Goal: Find specific page/section: Find specific page/section

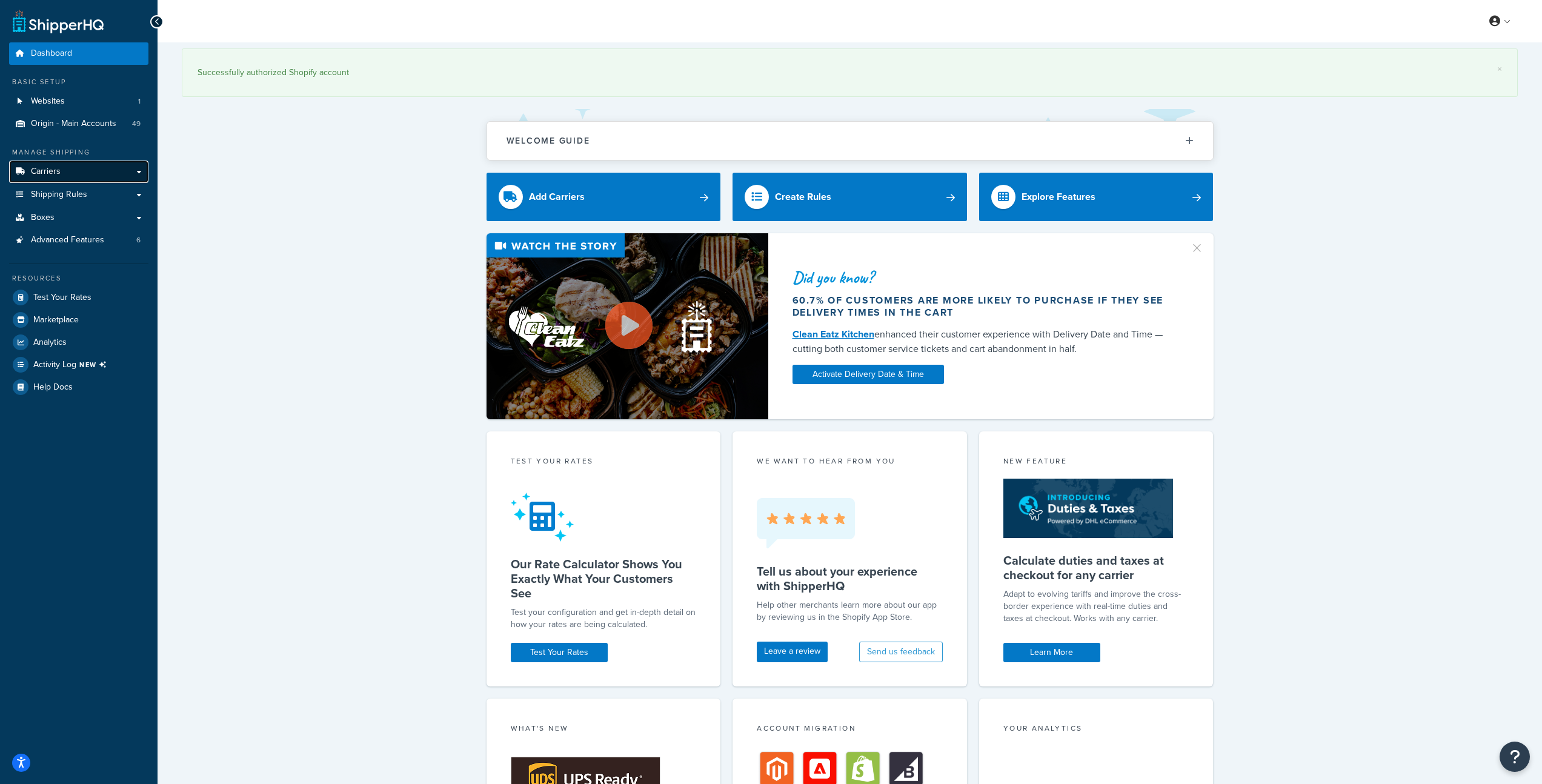
click at [68, 172] on link "Carriers" at bounding box center [79, 171] width 139 height 23
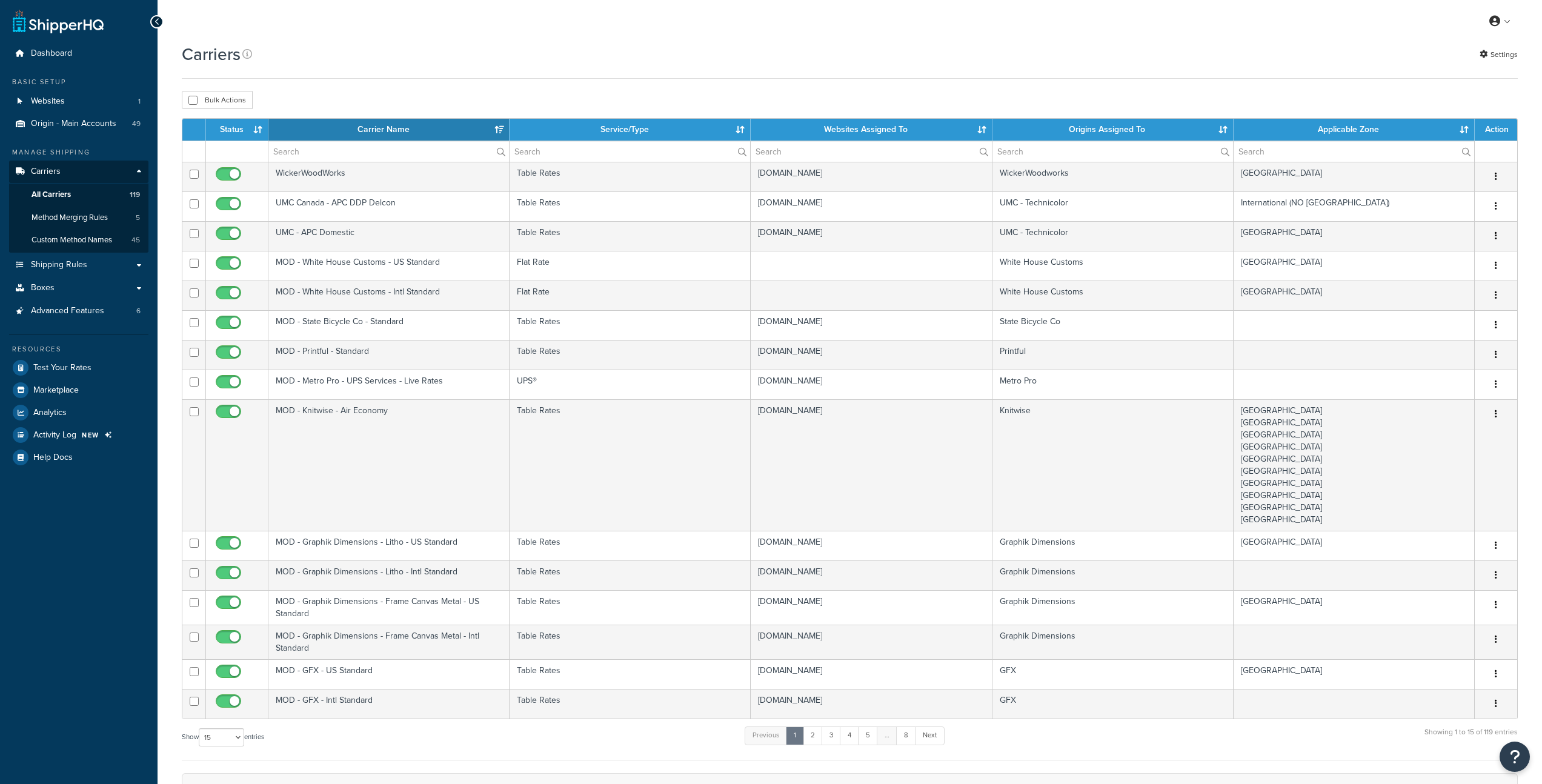
select select "15"
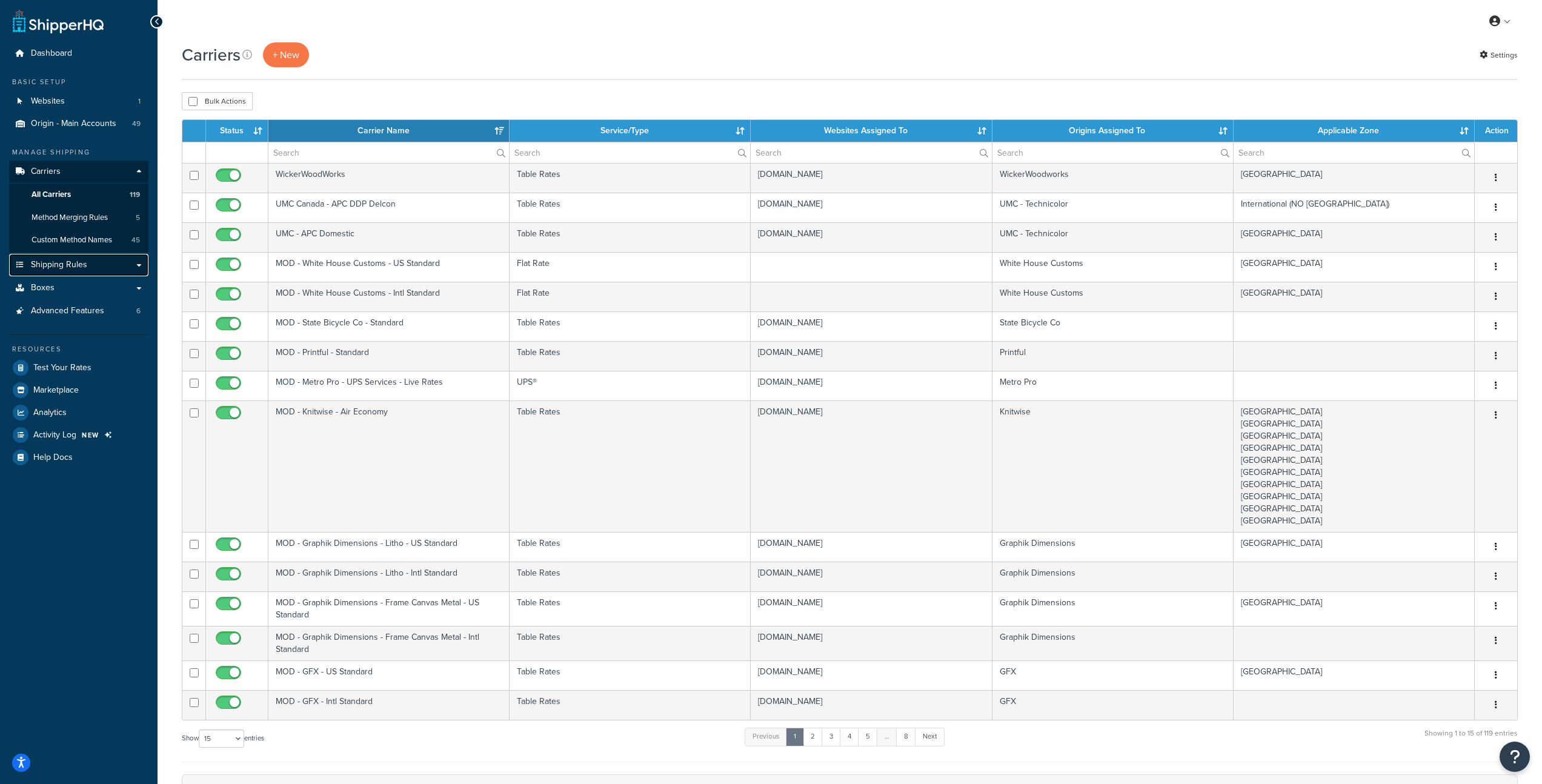
click at [70, 266] on span "Shipping Rules" at bounding box center [59, 265] width 56 height 10
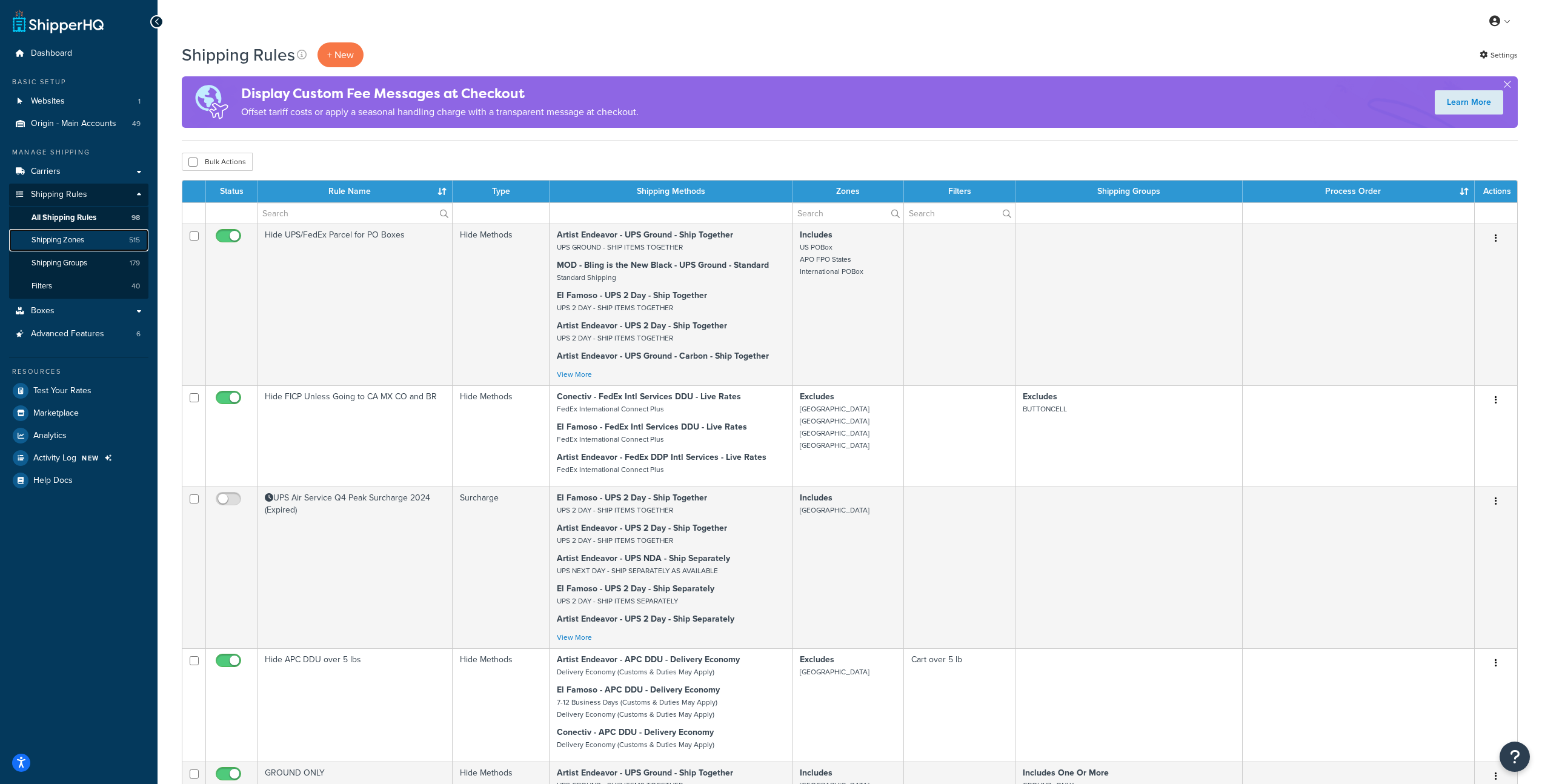
click at [78, 236] on span "Shipping Zones" at bounding box center [57, 240] width 53 height 10
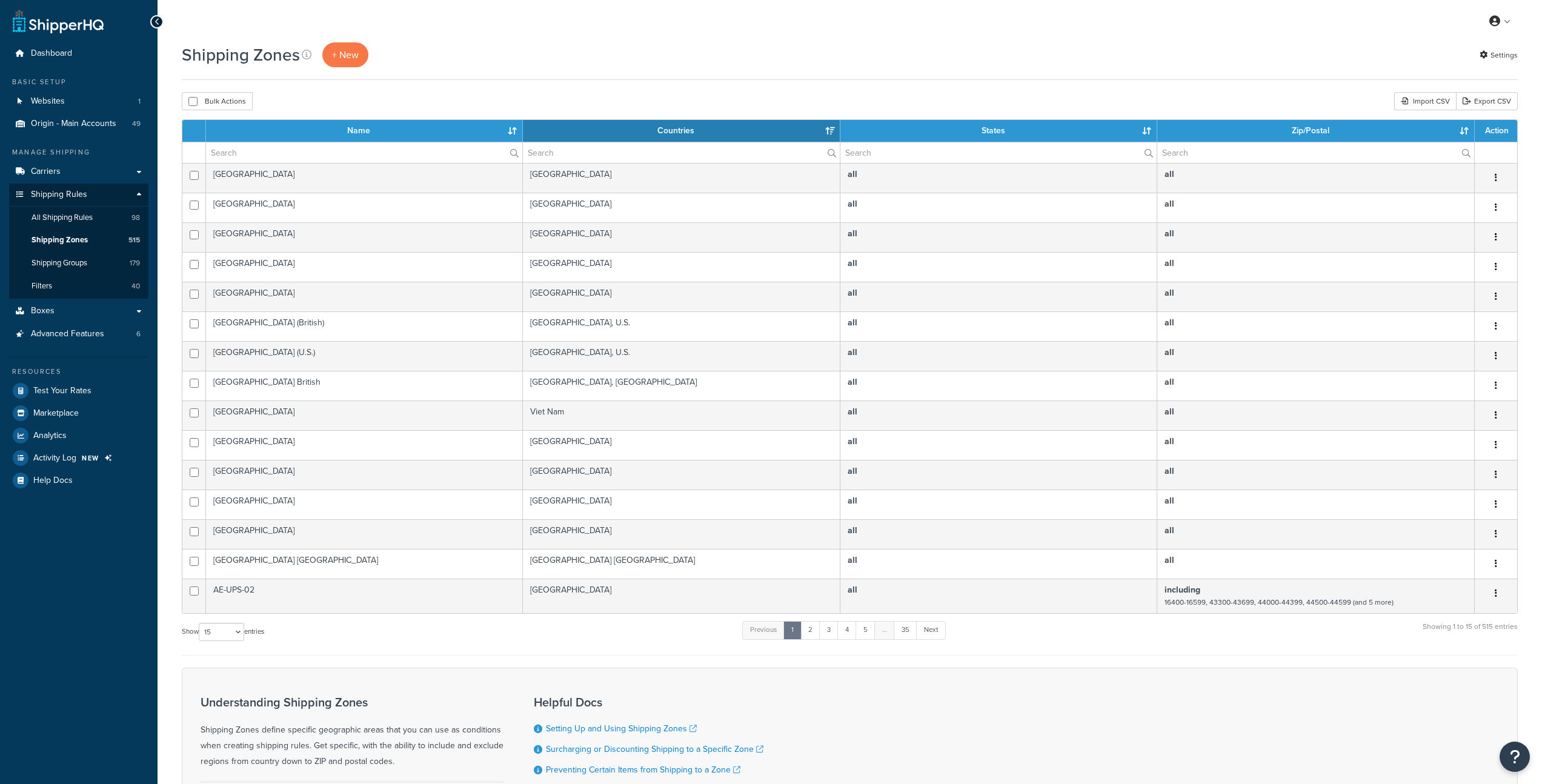
select select "15"
click at [366, 155] on input "text" at bounding box center [364, 152] width 316 height 21
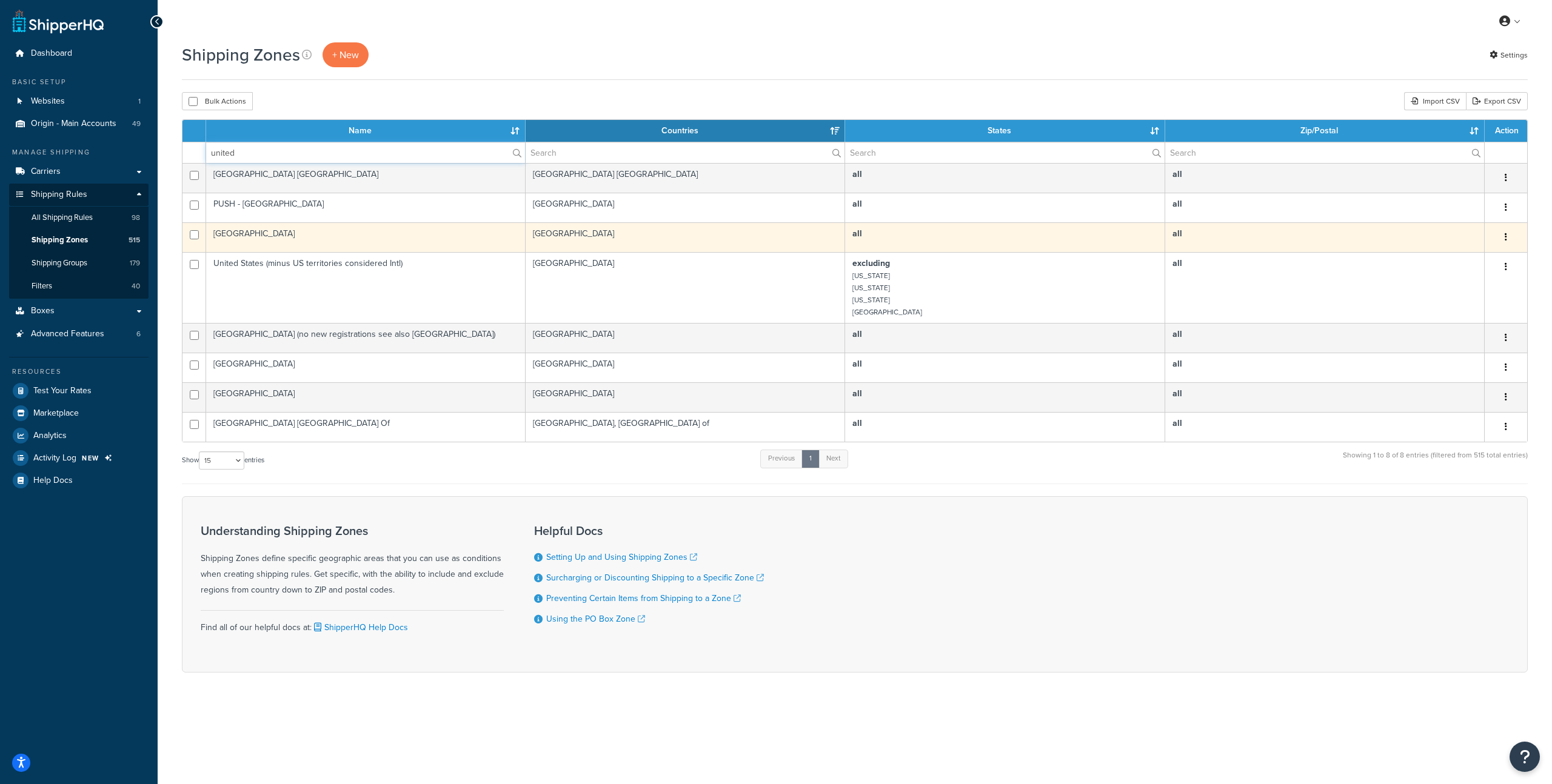
type input "united"
click at [234, 232] on td "United States" at bounding box center [366, 237] width 319 height 29
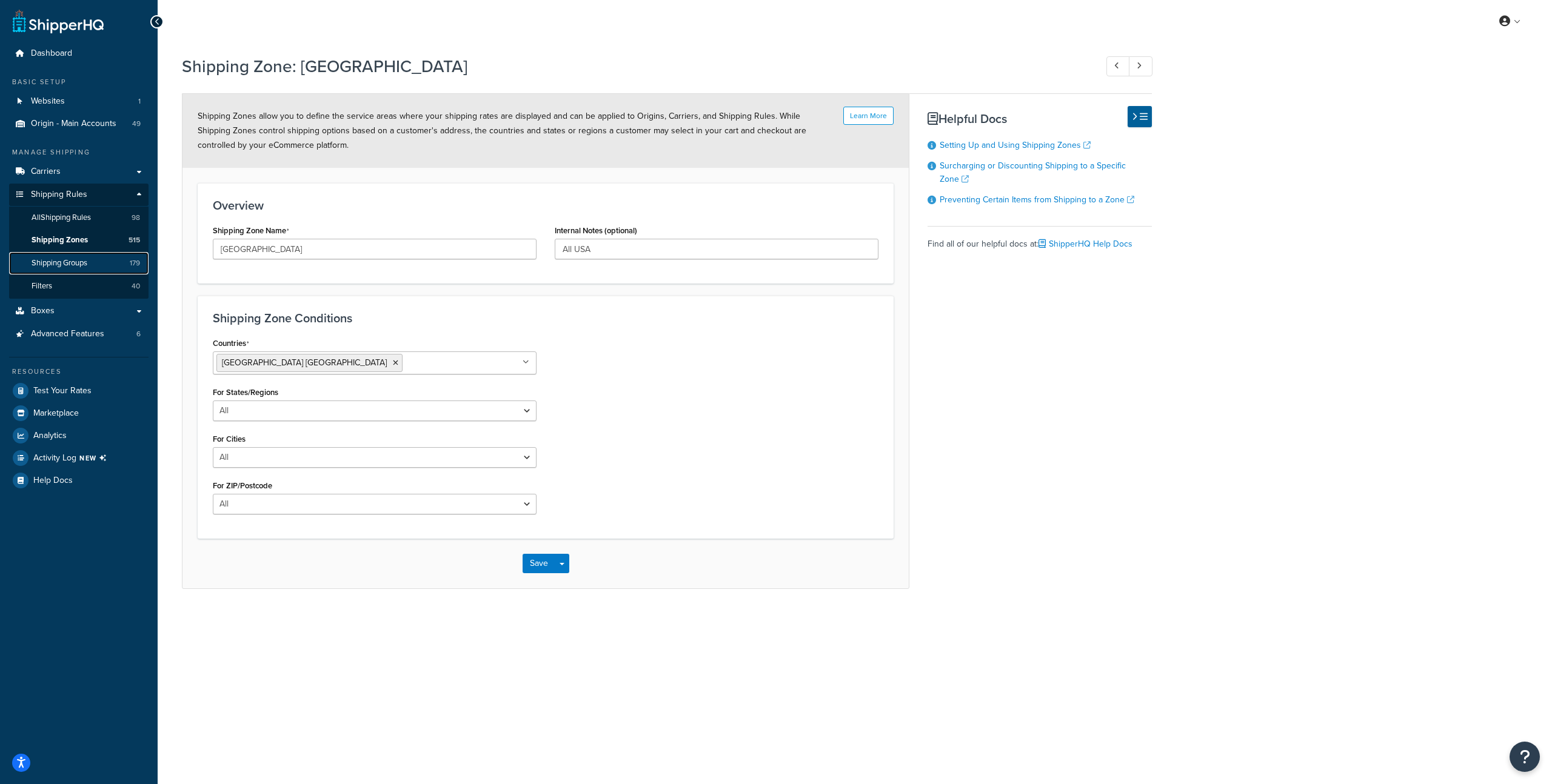
click at [70, 260] on span "Shipping Groups" at bounding box center [59, 263] width 55 height 10
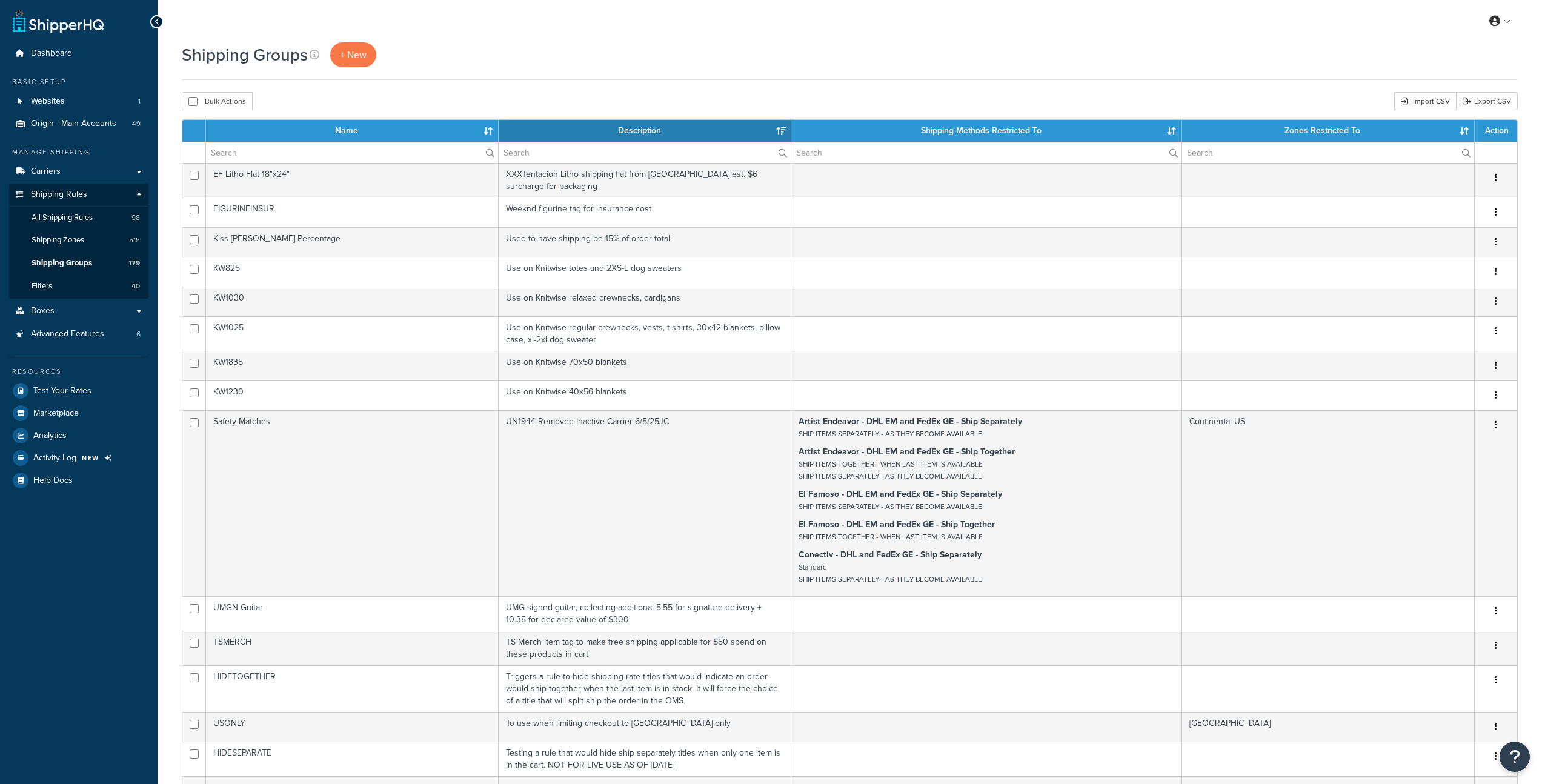
select select "15"
click at [265, 150] on input "text" at bounding box center [352, 152] width 292 height 21
click at [226, 153] on input "text" at bounding box center [352, 152] width 292 height 21
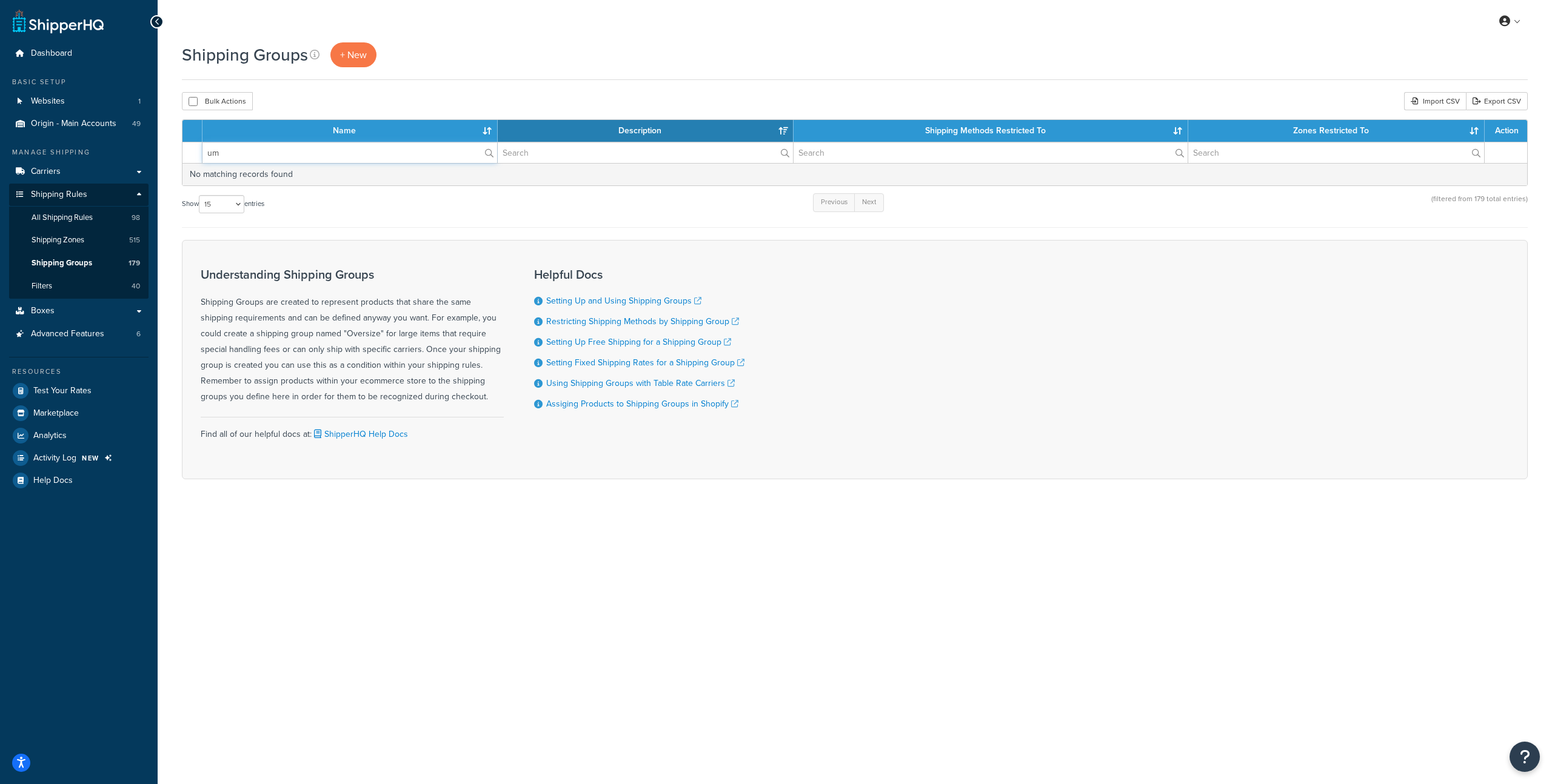
type input "u"
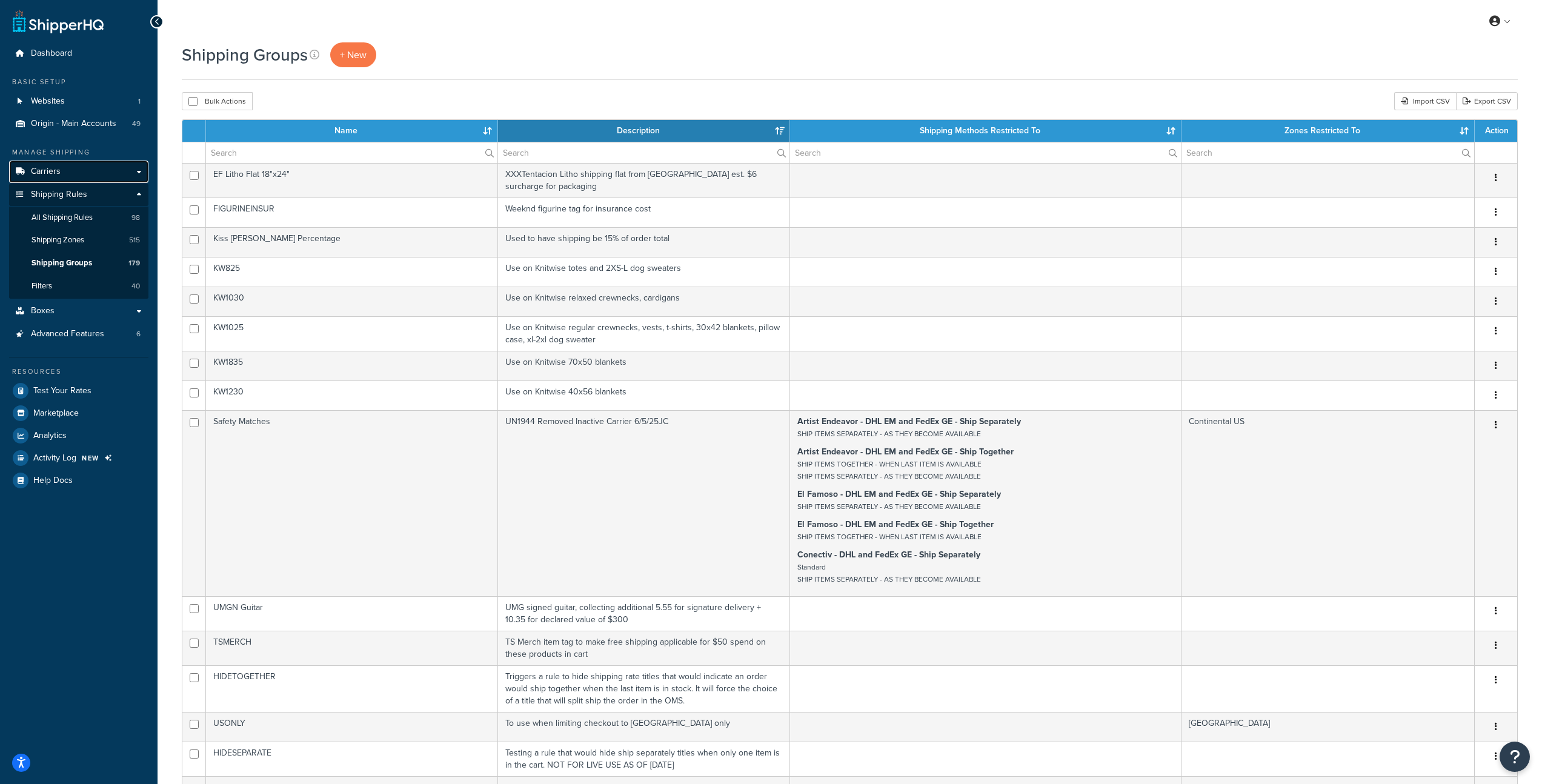
click at [61, 165] on link "Carriers" at bounding box center [79, 171] width 139 height 23
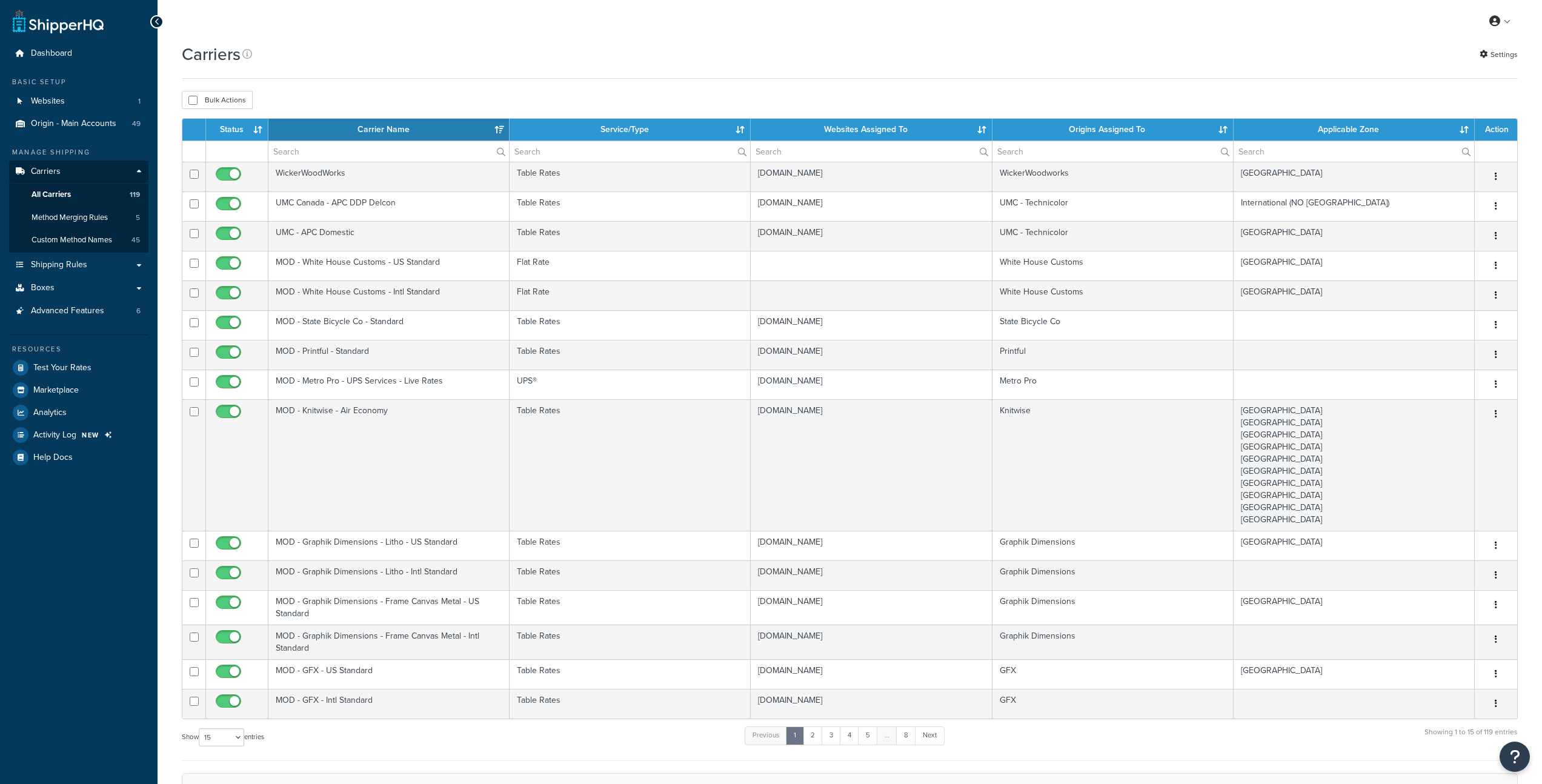
select select "15"
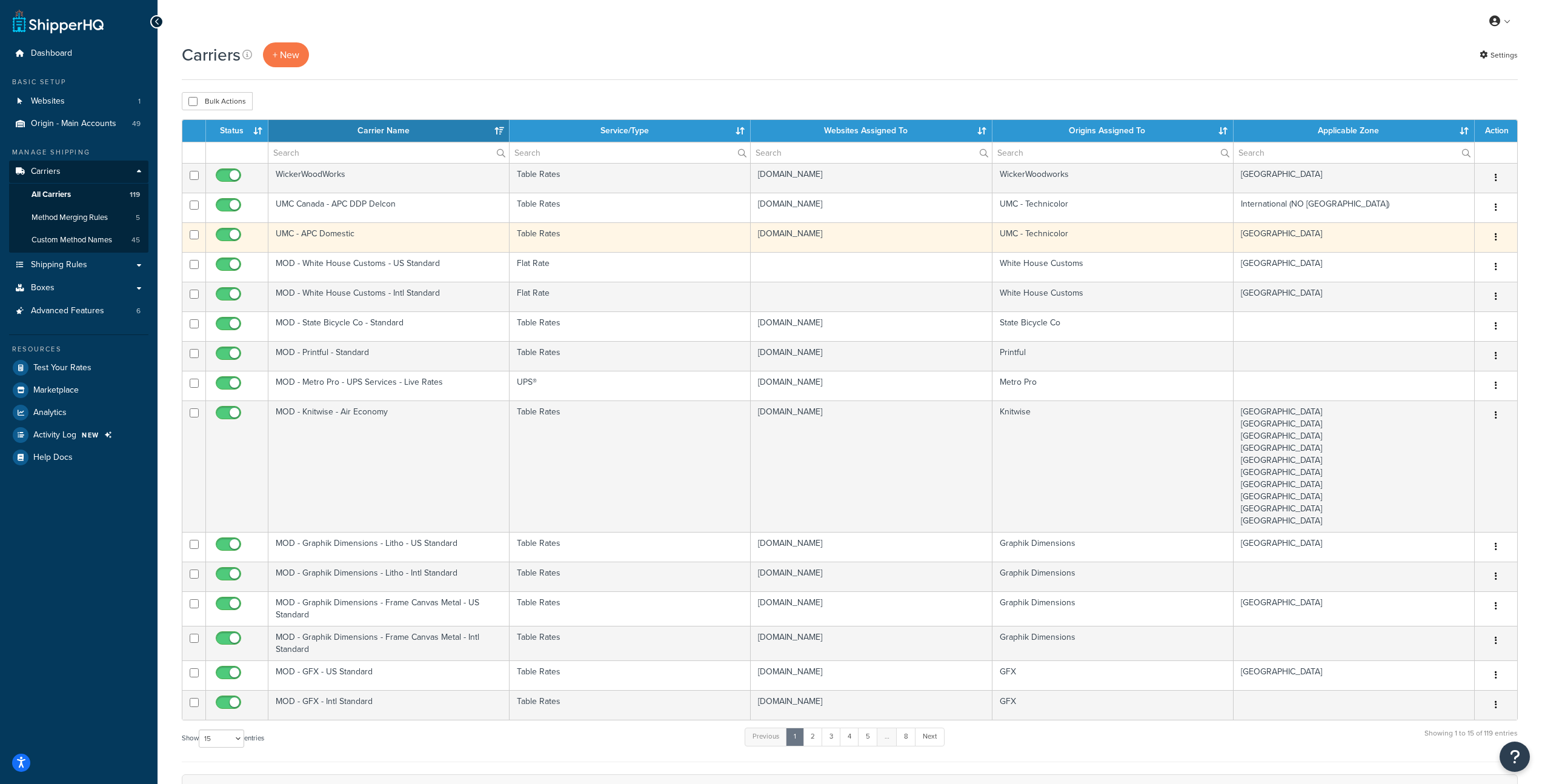
click at [462, 235] on td "UMC - APC Domestic" at bounding box center [388, 237] width 241 height 29
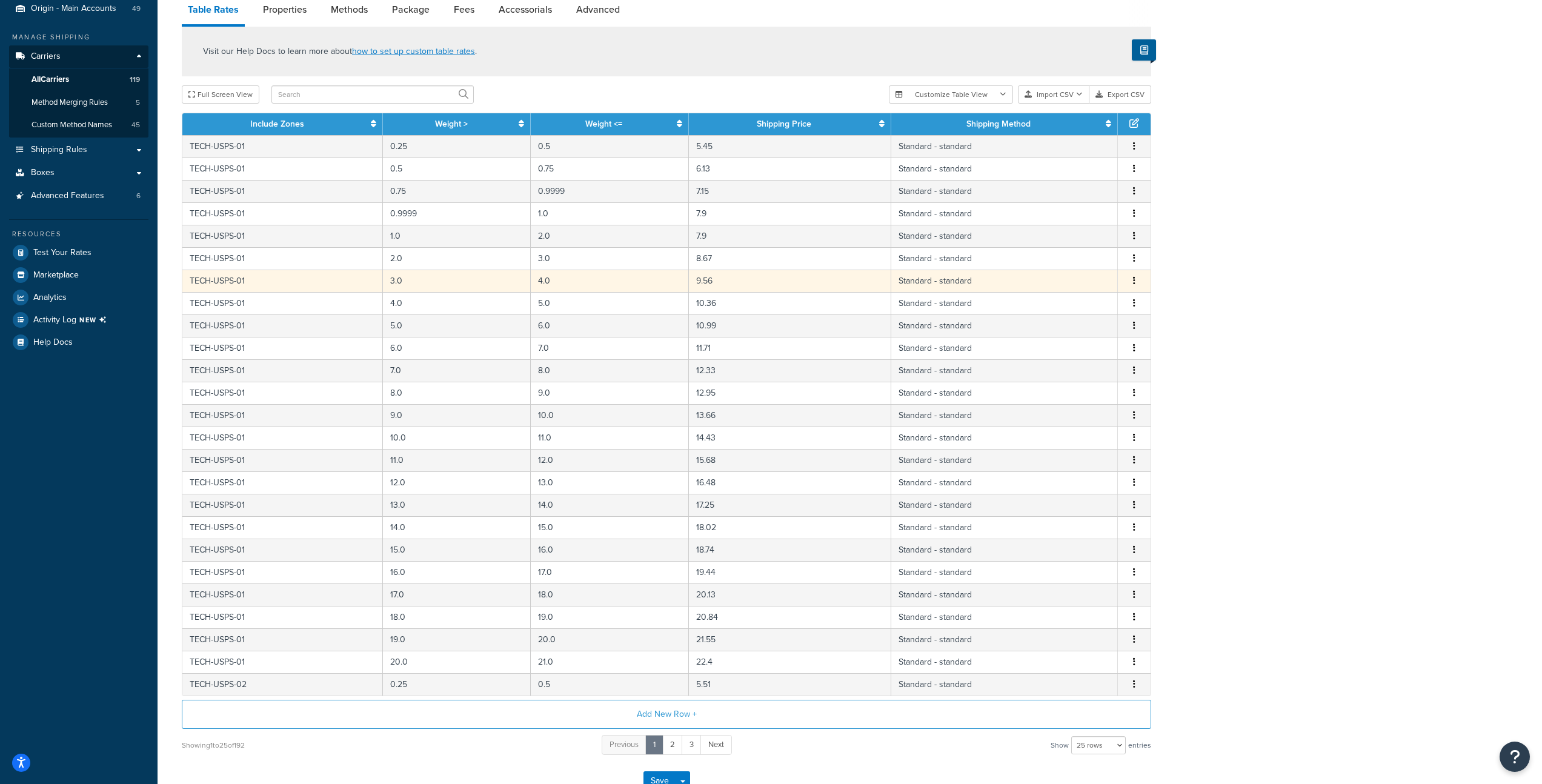
scroll to position [171, 0]
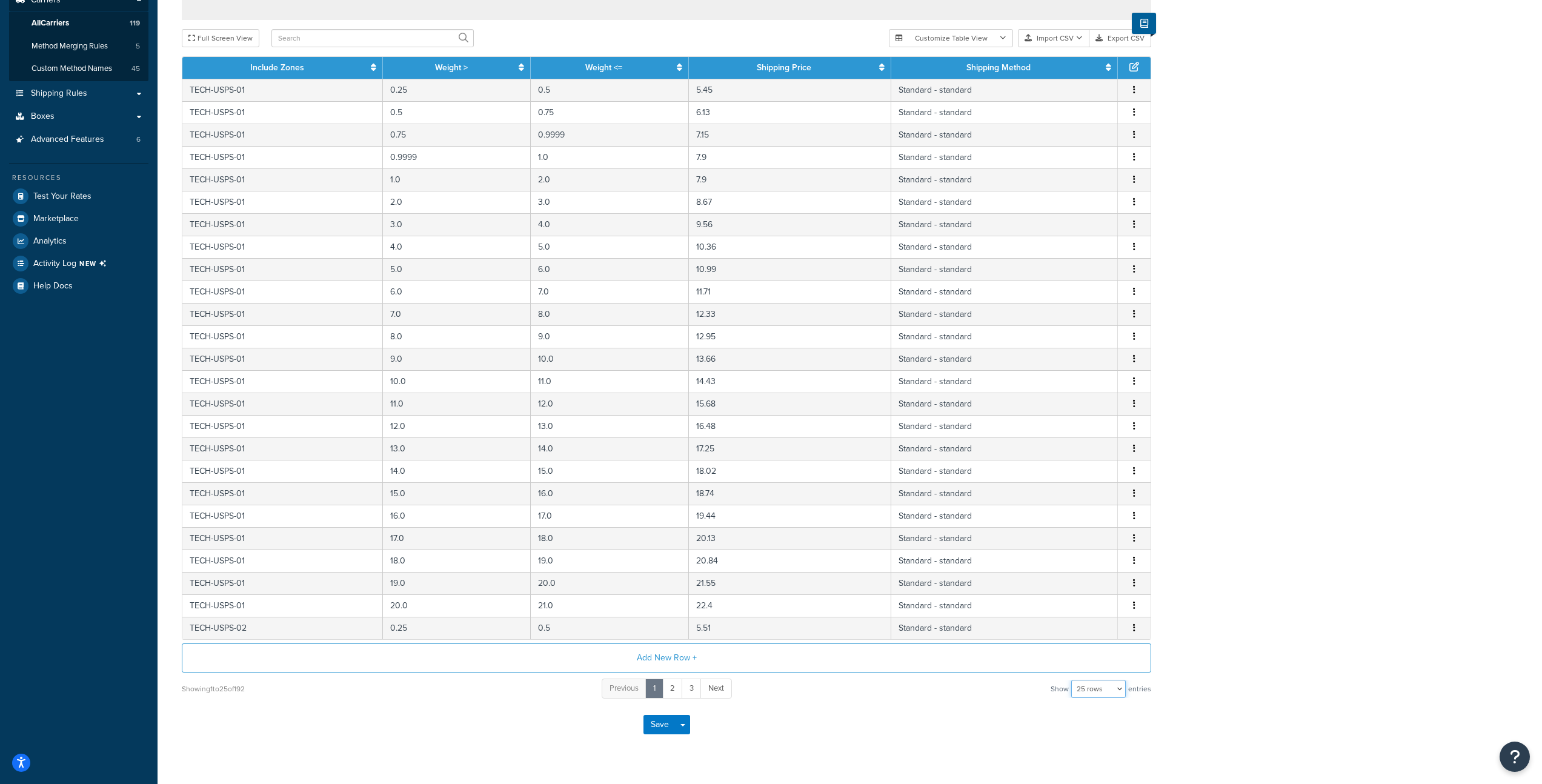
click at [1103, 687] on select "10 rows 15 rows 25 rows 50 rows 100 rows 1000 rows" at bounding box center [1098, 689] width 55 height 18
select select "1000"
click at [1072, 680] on select "10 rows 15 rows 25 rows 50 rows 100 rows 1000 rows" at bounding box center [1098, 689] width 55 height 18
